Goal: Unclear: Browse casually

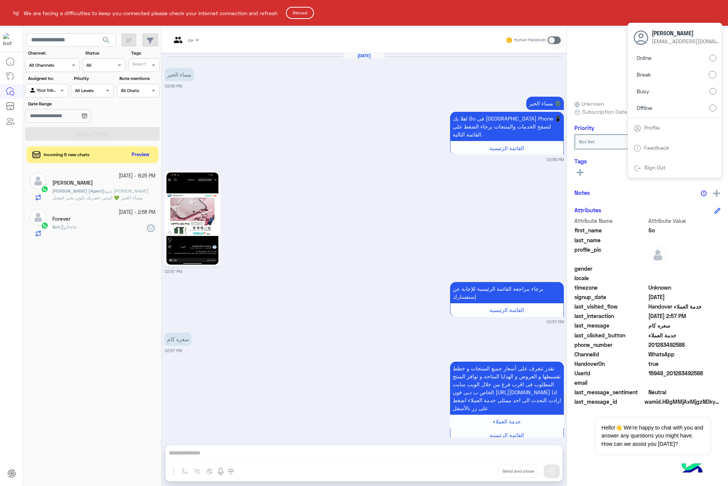
scroll to position [651, 0]
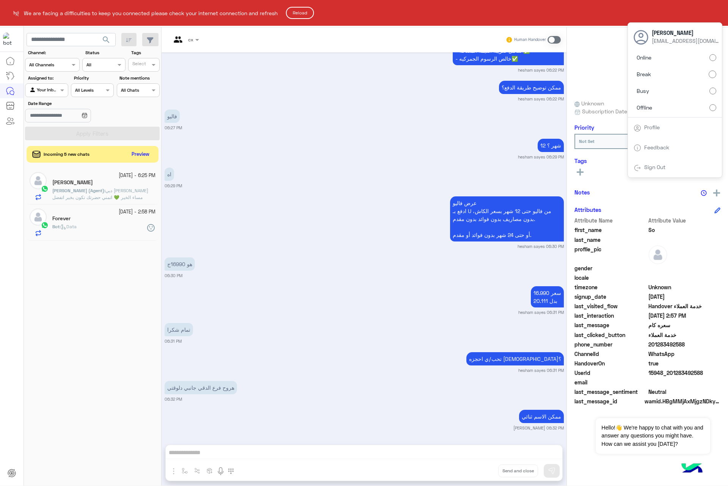
click at [660, 93] on html "We are facing a difficulties to keep you connected please check your internet c…" at bounding box center [364, 243] width 728 height 486
click at [298, 12] on button "Reload" at bounding box center [300, 13] width 28 height 12
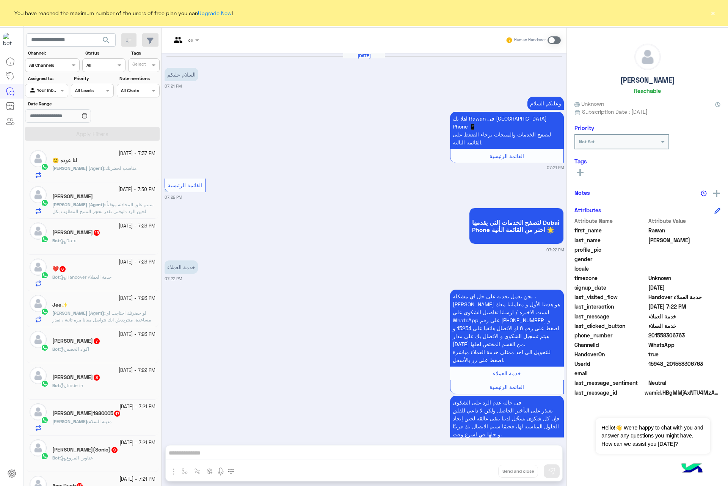
scroll to position [592, 0]
